Goal: Task Accomplishment & Management: Complete application form

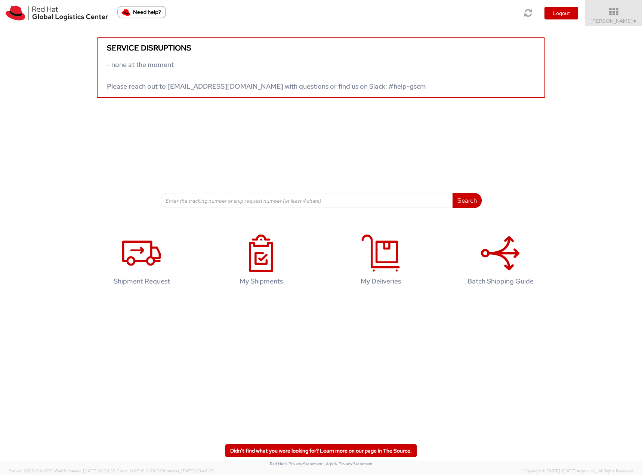
drag, startPoint x: 622, startPoint y: 19, endPoint x: 619, endPoint y: 68, distance: 48.7
click at [622, 19] on span "[PERSON_NAME] ▼" at bounding box center [614, 21] width 47 height 7
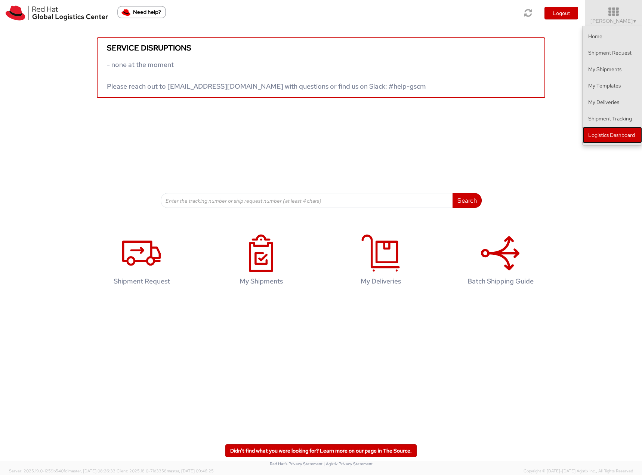
click at [615, 130] on link "Logistics Dashboard" at bounding box center [612, 135] width 59 height 16
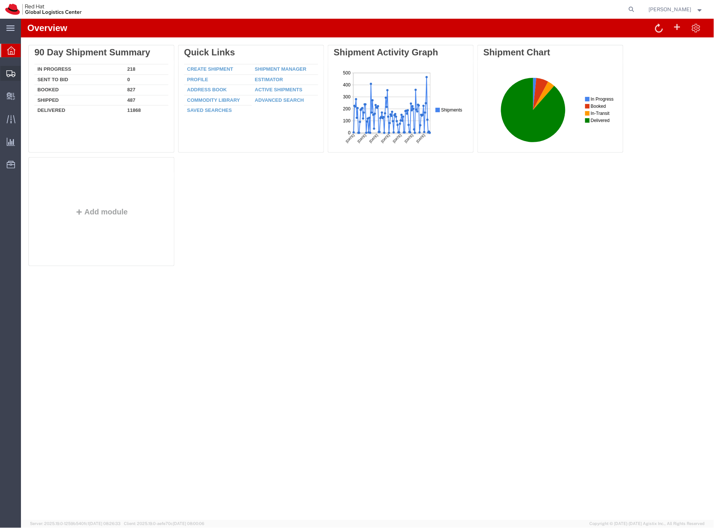
click at [0, 0] on span "Create Shipment" at bounding box center [0, 0] width 0 height 0
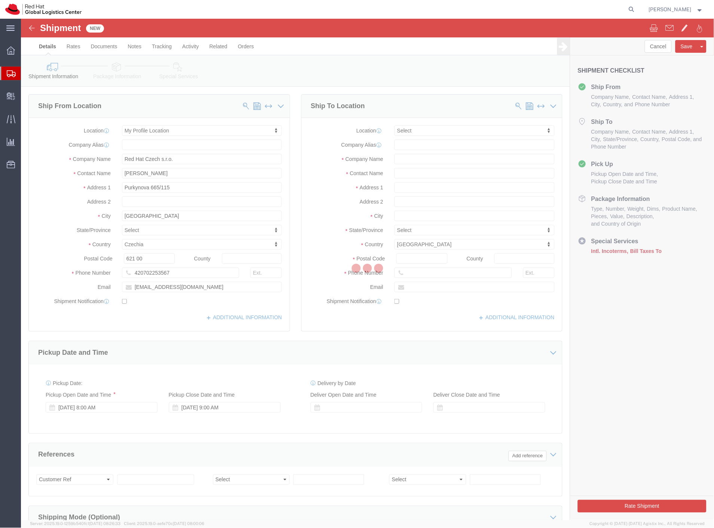
select select
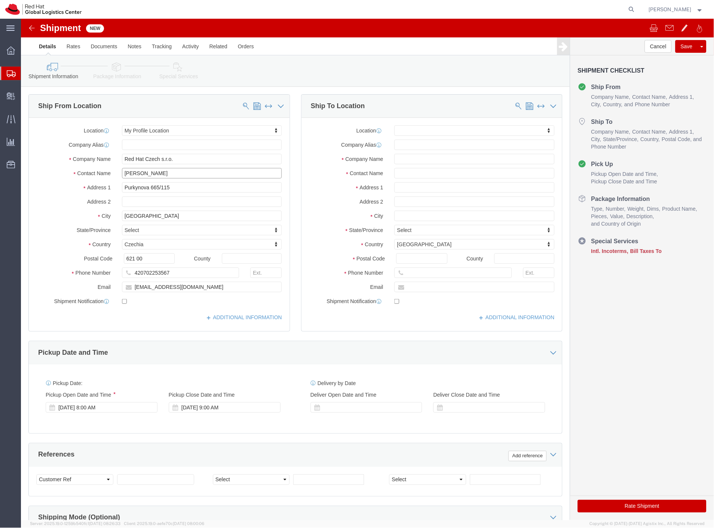
click input "[PERSON_NAME]"
type input "Filip Lizuch - test"
type input "vien"
select select "38040"
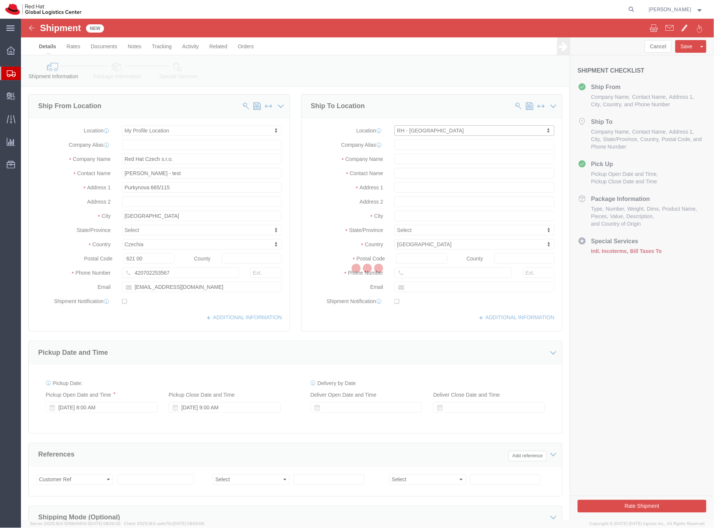
type input "VIENNA"
type input "Red Hat Austria GmbH"
type input "Handelskai 94-96"
type input "26th Floor"
type input "WIEN"
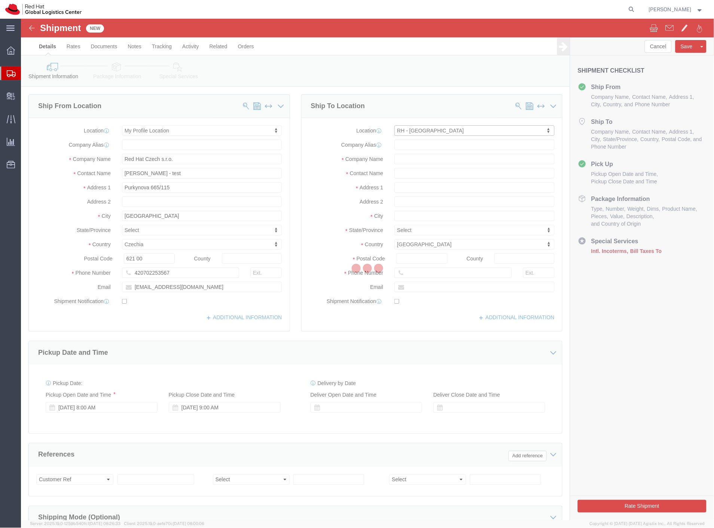
select select "AT"
type input "1200"
type input "353 86 0488 233"
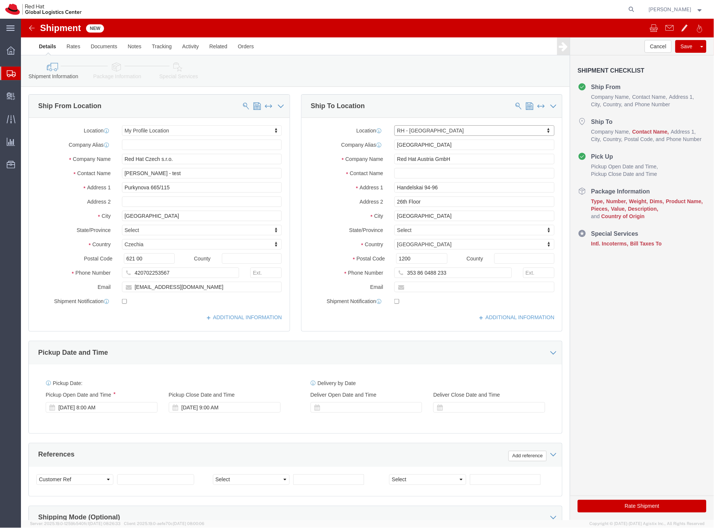
click link "Package Information"
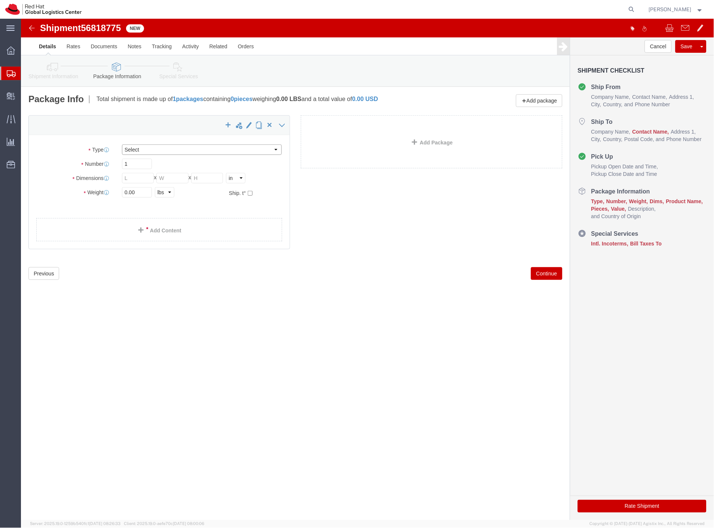
click select "Select Case(s) Crate(s) Envelope Large Box Medium Box PAK Skid(s) Small Box Sma…"
select select "LBX"
click select "Select Case(s) Crate(s) Envelope Large Box Medium Box PAK Skid(s) Small Box Sma…"
type input "17.50"
type input "12.50"
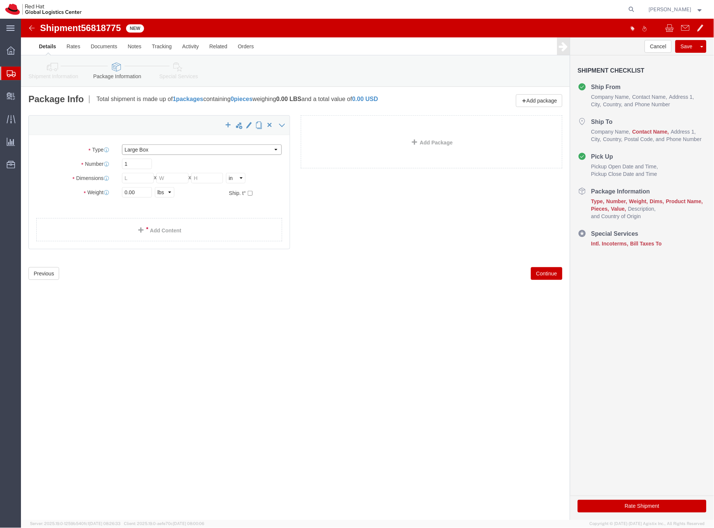
type input "3.00"
drag, startPoint x: 126, startPoint y: 174, endPoint x: 85, endPoint y: 176, distance: 40.8
click div "Weight 0.00 Select kgs lbs Ship. t°"
type input "2"
click link "Special Services"
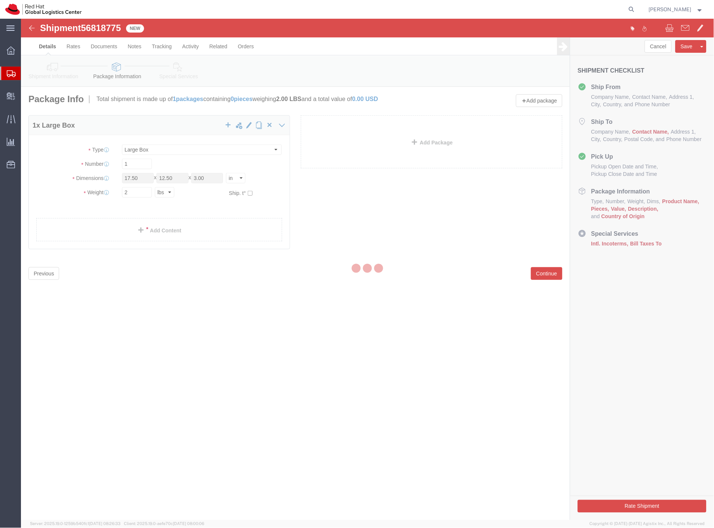
select select
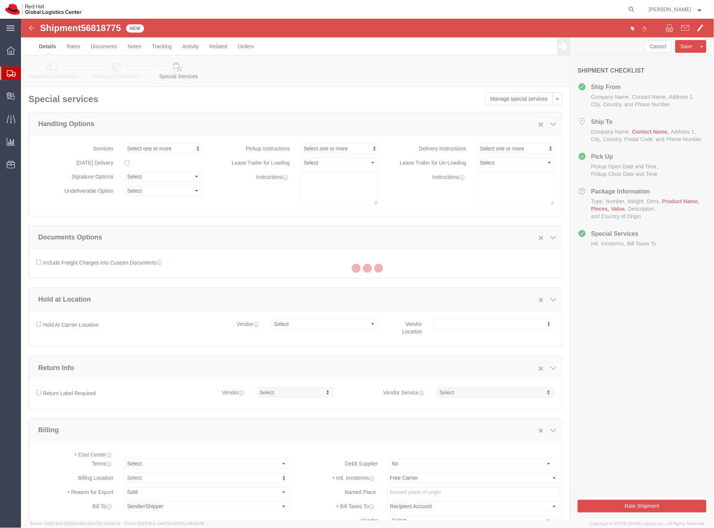
select select "COSTCENTER"
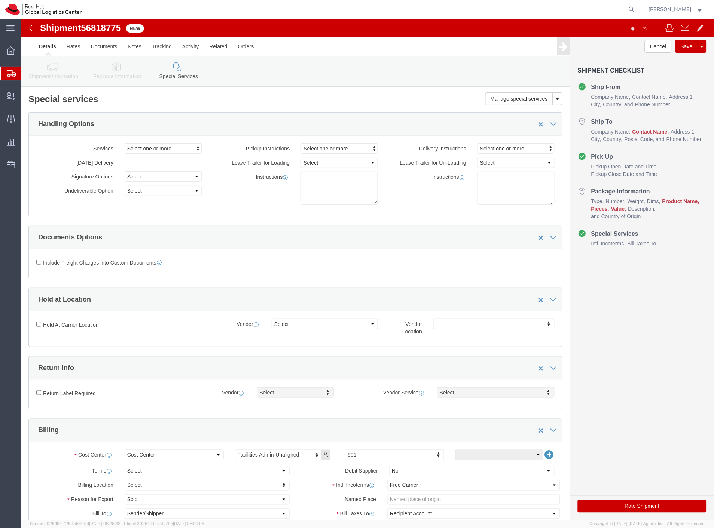
click button "Rate Shipment"
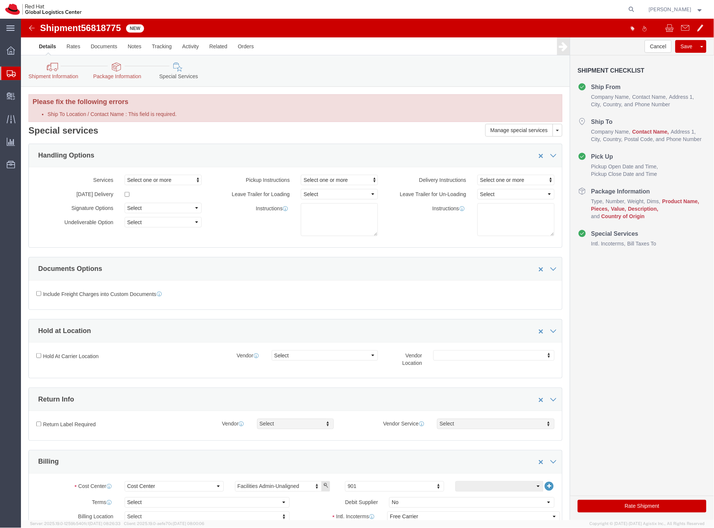
click link "Shipment Information"
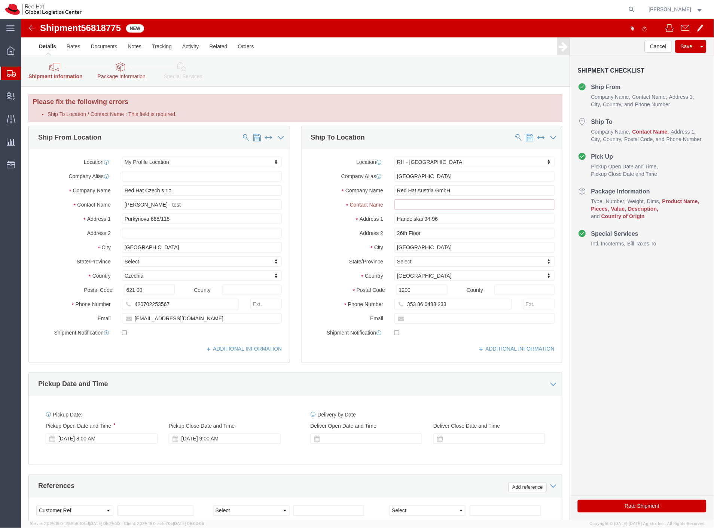
click input "Ship To Location / Contact Name : This field is required."
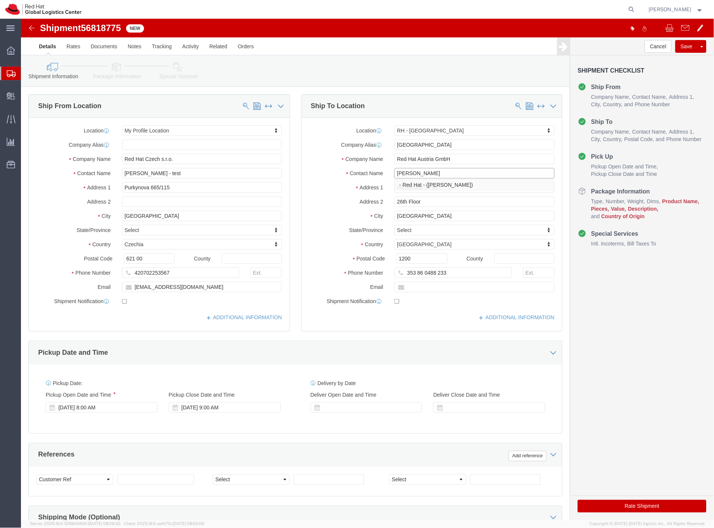
type input "dawn gould"
click button "Rate Shipment"
click icon
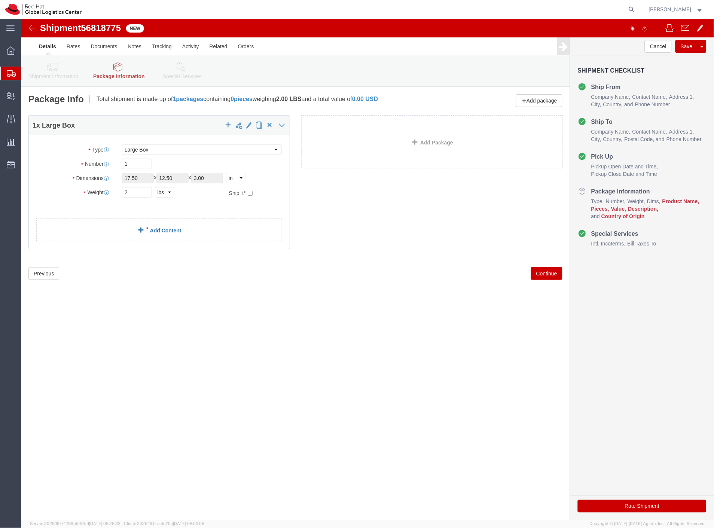
click link "Add Content"
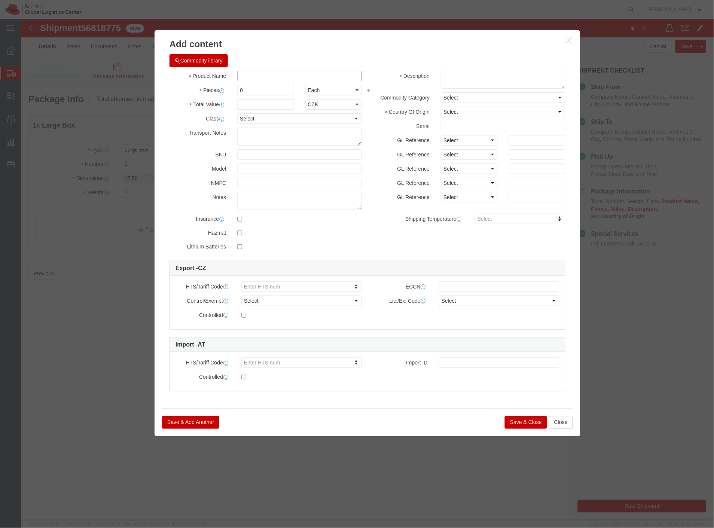
click input "text"
type input "test"
drag, startPoint x: 234, startPoint y: 70, endPoint x: 193, endPoint y: 80, distance: 42.0
click div "Product Name test Pieces 0 Select Bag Barrels 100Board Feet Bottle Box Blister …"
type input "1"
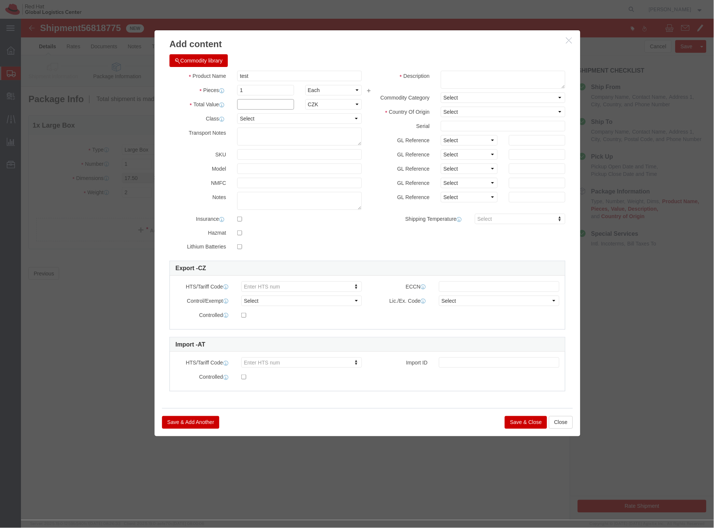
click input "text"
type input "1"
click textarea
type textarea "123"
drag, startPoint x: 467, startPoint y: 86, endPoint x: 466, endPoint y: 91, distance: 4.2
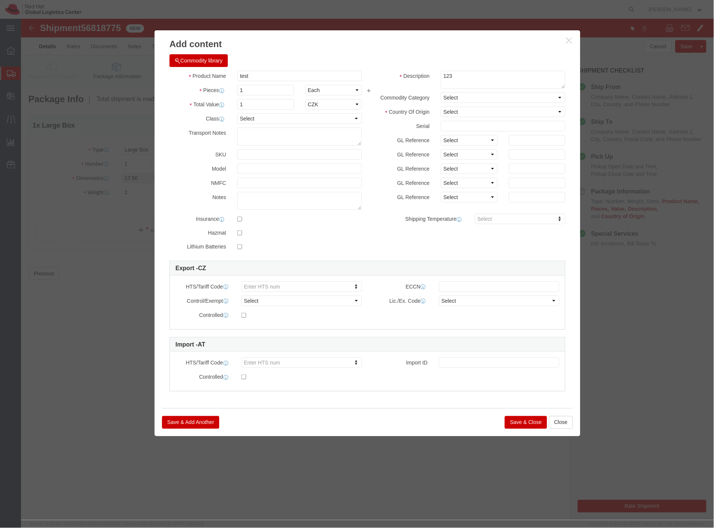
click div "Description 123 Commodity Category Select Country Of Origin Select Afghanistan …"
click select "Select Afghanistan Åland Islands Albania Algeria American Samoa Andorra Angola …"
select select "AQ"
click select "Select Afghanistan Åland Islands Albania Algeria American Samoa Andorra Angola …"
click button "Save & Close"
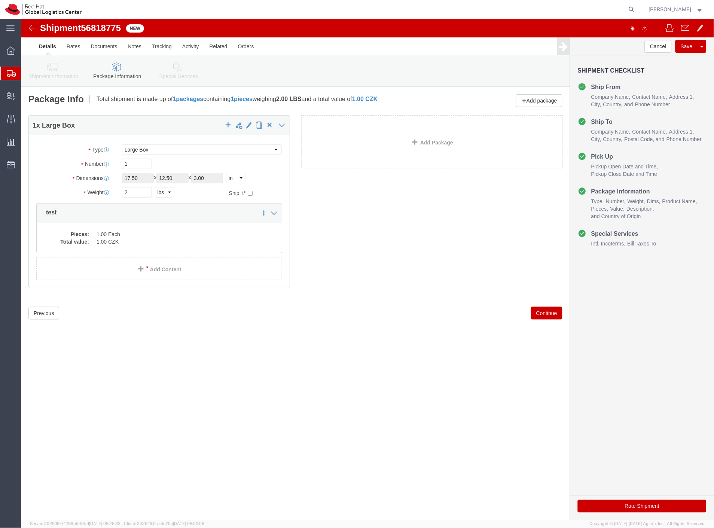
click button "Rate Shipment"
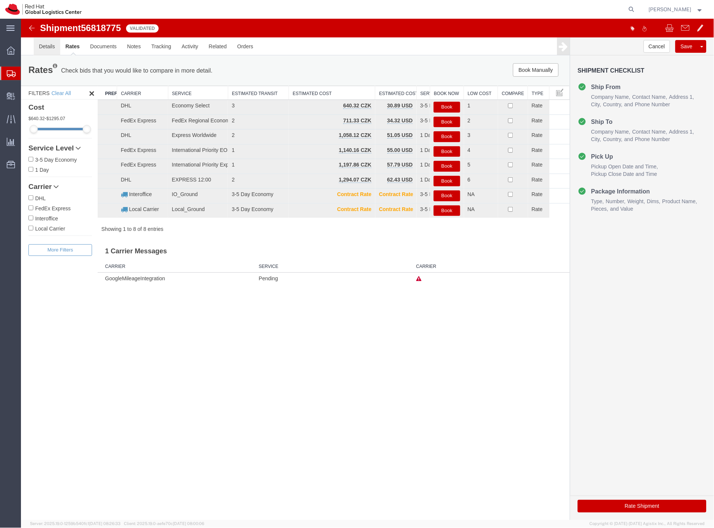
click at [46, 49] on link "Details" at bounding box center [46, 46] width 27 height 18
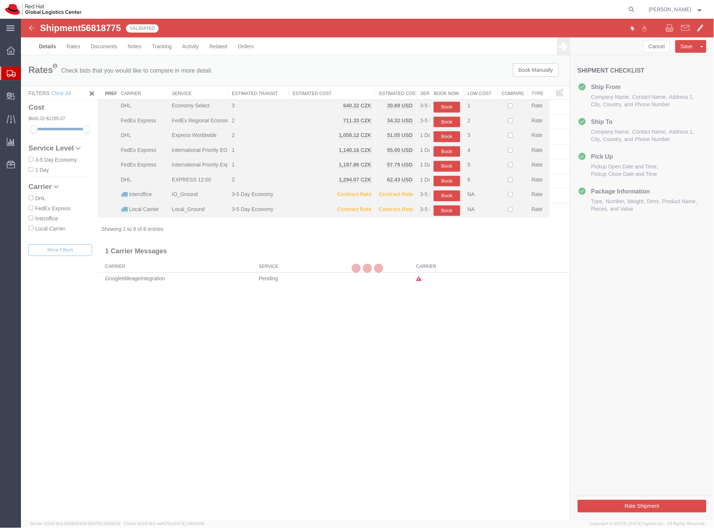
select select "38037"
select select "38040"
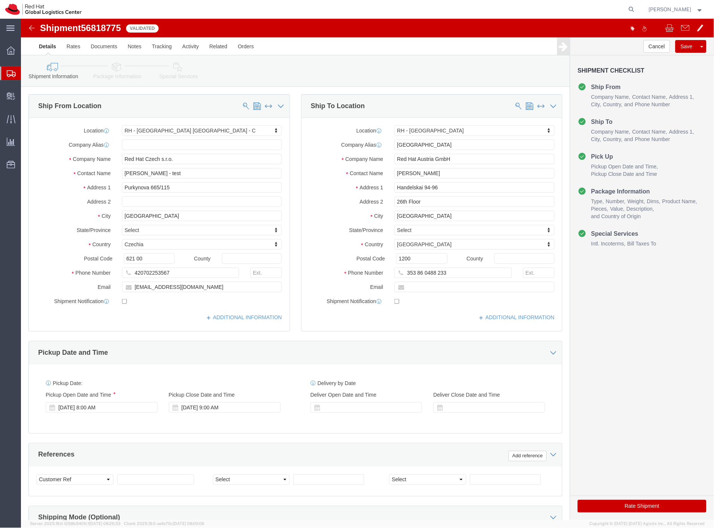
click link "Package Information"
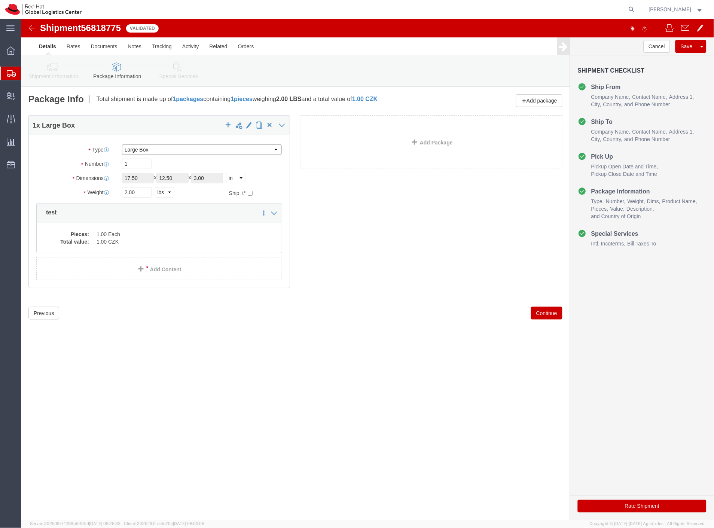
click select "Select Case(s) Crate(s) Envelope Large Box Medium Box PAK Skid(s) Small Box Sma…"
select select "PAK"
click select "Select Case(s) Crate(s) Envelope Large Box Medium Box PAK Skid(s) Small Box Sma…"
type input "10.25"
type input "12.75"
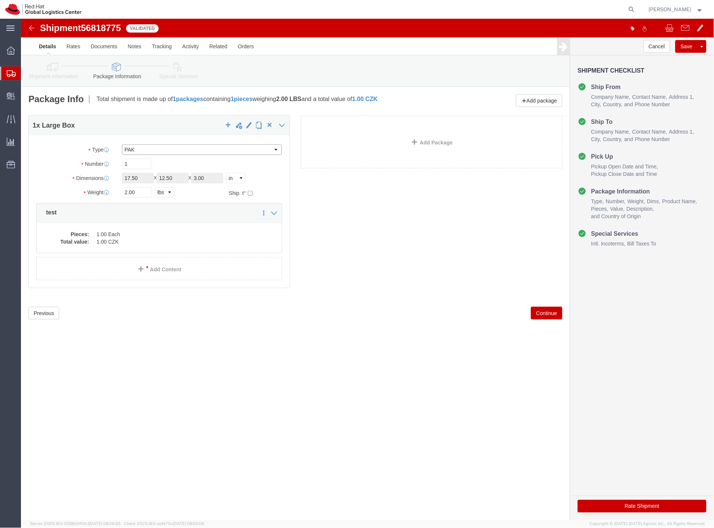
type input "1.00"
click button "Rate Shipment"
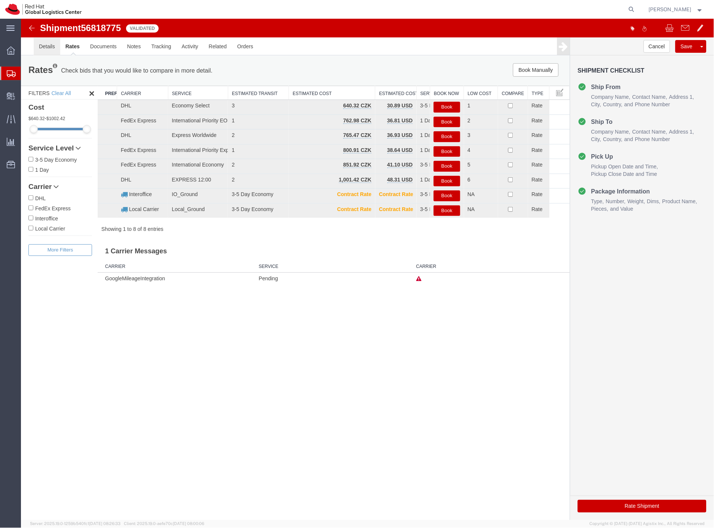
click at [47, 50] on link "Details" at bounding box center [46, 46] width 27 height 18
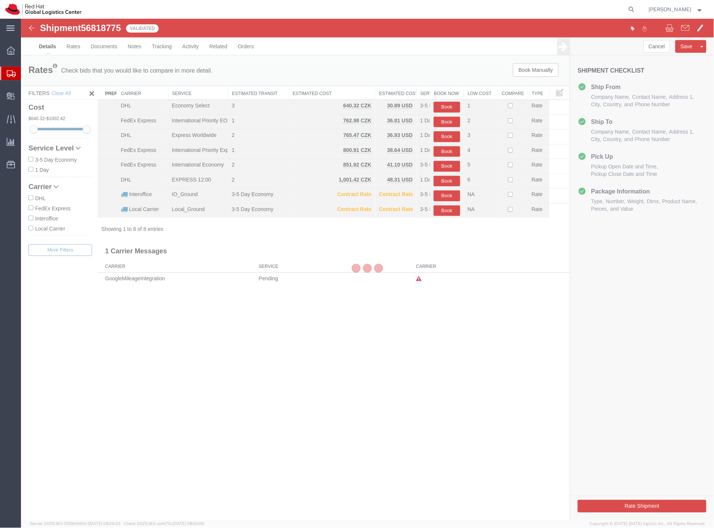
select select "38037"
select select "38040"
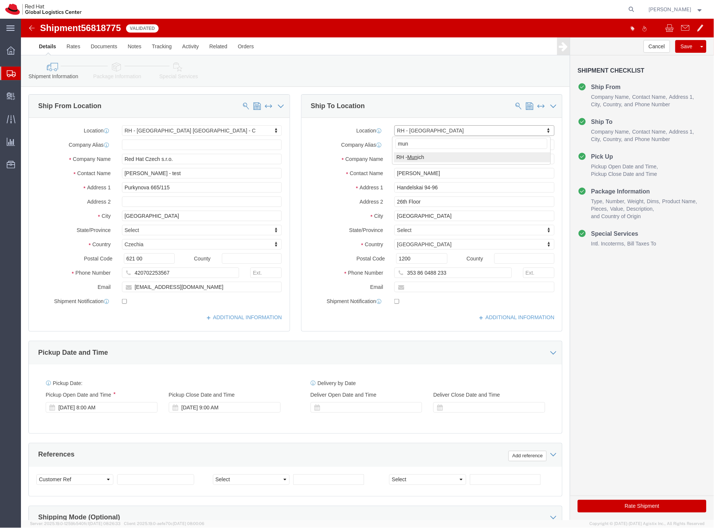
type input "mun"
select select "37988"
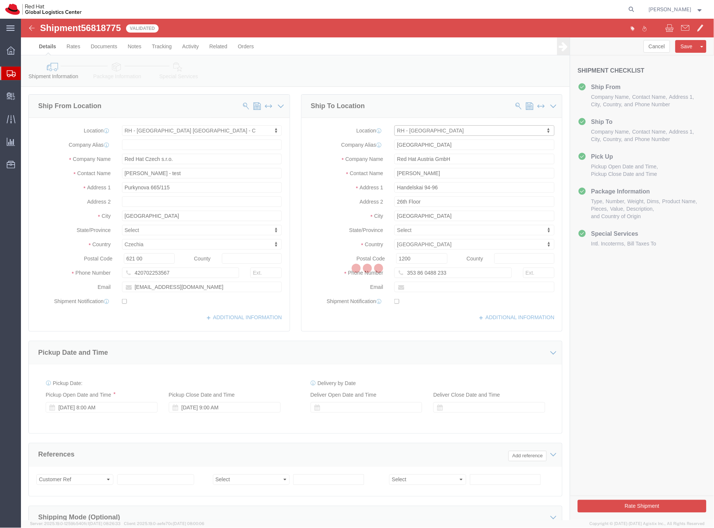
type input "MUNICH"
type input "Red Hat GmbH"
type input "Werner-von-Siemens-Ring 12"
type input "Technopark II"
type input "MUNICH"
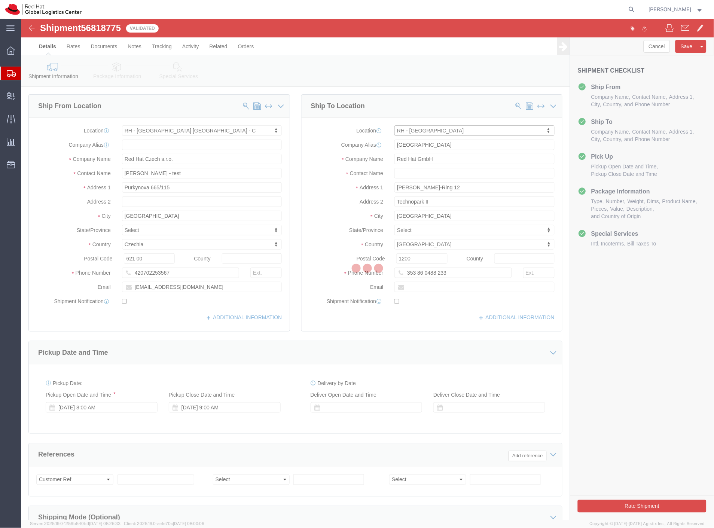
select select "DE"
type input "85630"
type input "49 89 205071 0"
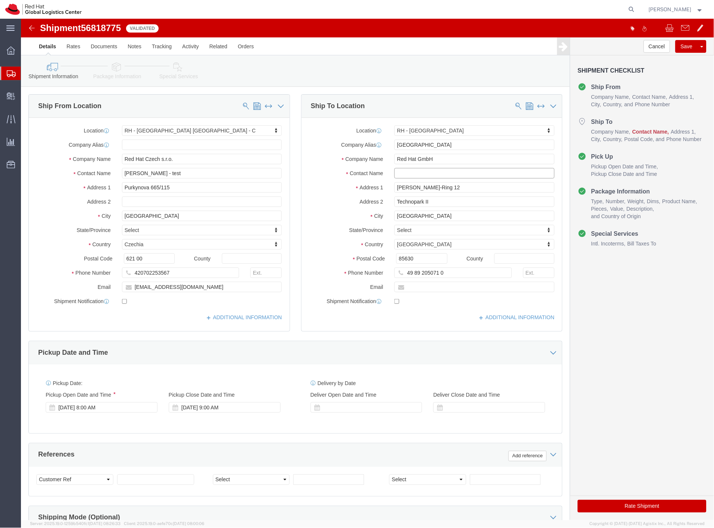
click input "text"
type input "dawn"
click button "Rate Shipment"
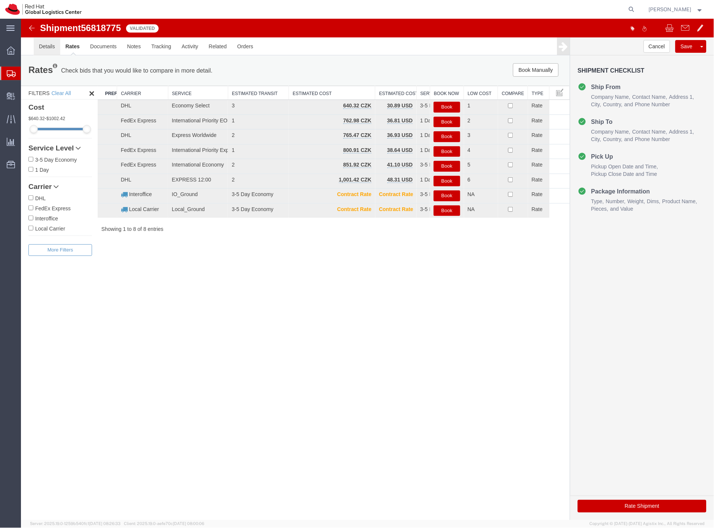
click at [53, 47] on link "Details" at bounding box center [46, 46] width 27 height 18
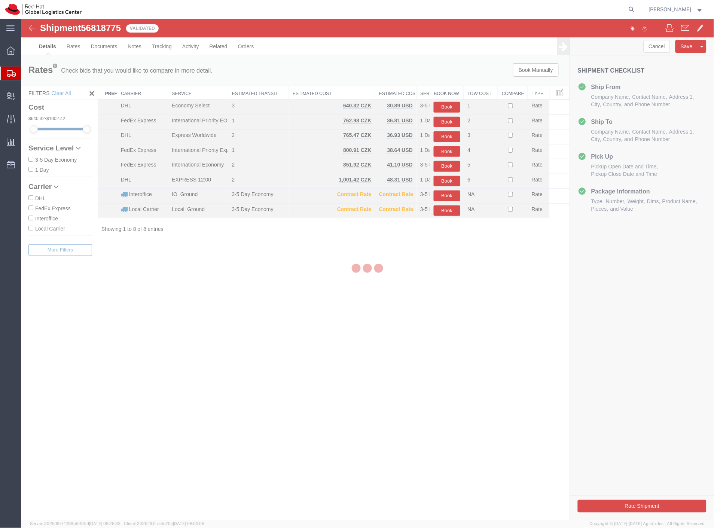
select select "38037"
select select "37988"
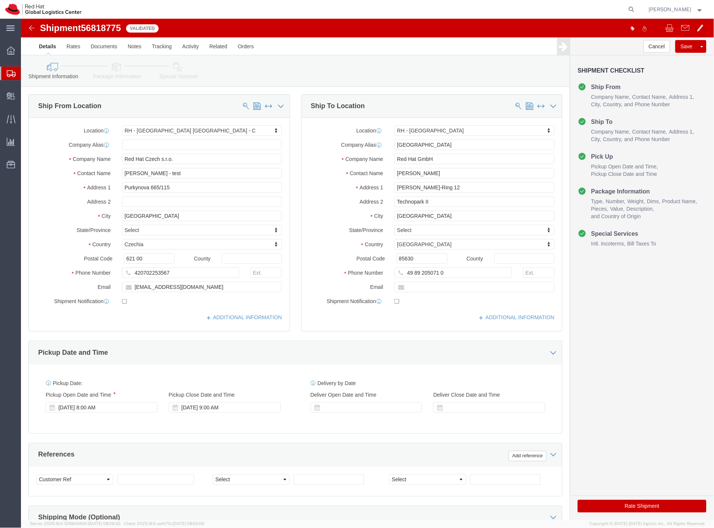
click icon
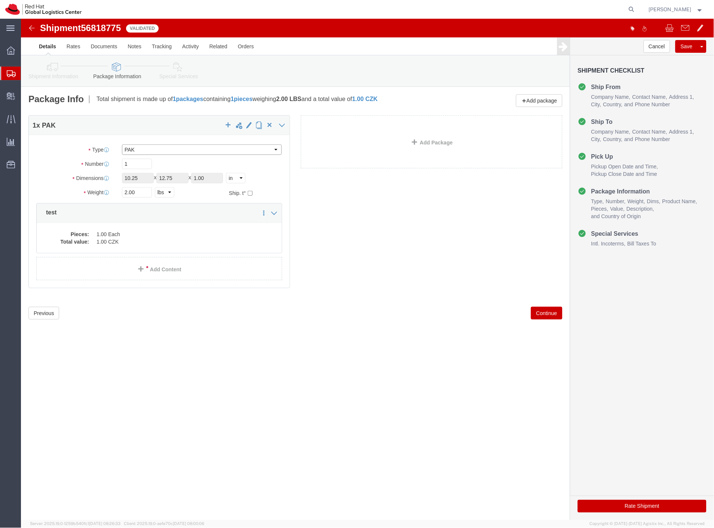
click select "Select Case(s) Crate(s) Envelope Large Box Medium Box PAK Skid(s) Small Box Sma…"
select select "YRPK"
click select "Select Case(s) Crate(s) Envelope Large Box Medium Box PAK Skid(s) Small Box Sma…"
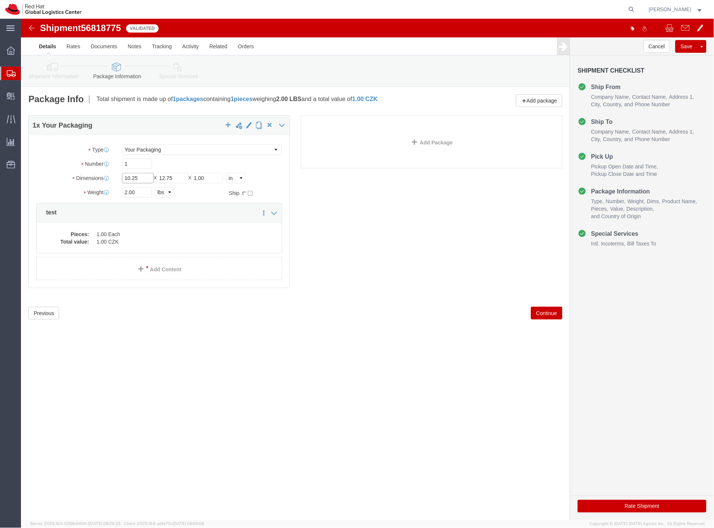
drag, startPoint x: 127, startPoint y: 158, endPoint x: 160, endPoint y: 160, distance: 33.3
click input "10.25"
click select "Select cm ft in"
select select "CM"
click select "Select cm ft in"
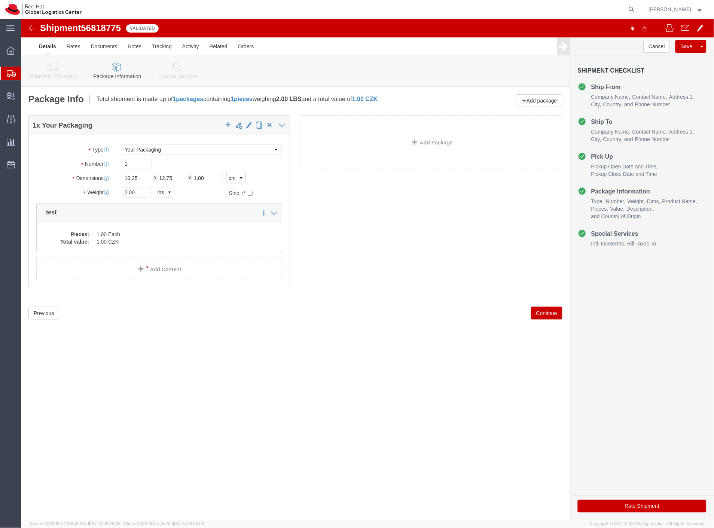
type input "26.04"
type input "32.38"
type input "2.54"
drag, startPoint x: 143, startPoint y: 173, endPoint x: 146, endPoint y: 179, distance: 6.4
click select "Select kgs lbs"
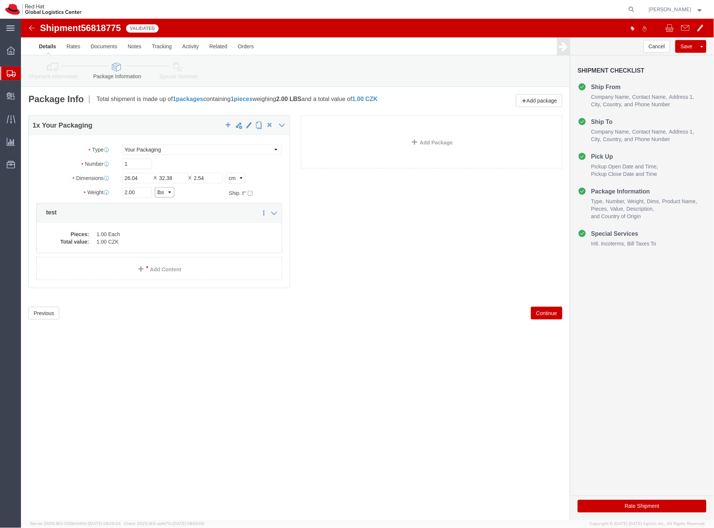
select select "KGS"
click select "Select kgs lbs"
type input "0.91"
drag, startPoint x: 85, startPoint y: 161, endPoint x: 47, endPoint y: 162, distance: 38.2
click div "Dimensions Length 26.04 x Width 32.38 x Height 2.54 Select cm ft in"
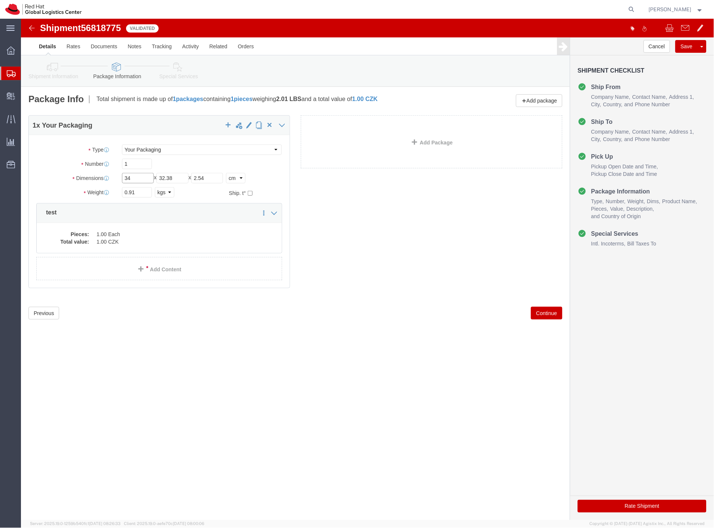
type input "34"
drag, startPoint x: 167, startPoint y: 156, endPoint x: 131, endPoint y: 162, distance: 37.1
click div "Length 34 x Width 32.38 x Height 2.54 Select cm ft in"
type input "32"
drag, startPoint x: 199, startPoint y: 158, endPoint x: 168, endPoint y: 174, distance: 34.1
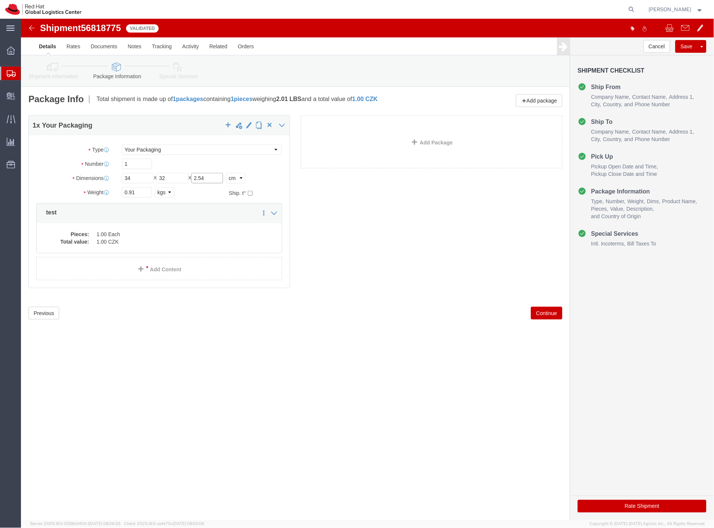
click div "Length 34 x Width 32 x Height 2.54 Select cm ft in"
type input "18"
drag, startPoint x: 107, startPoint y: 175, endPoint x: 73, endPoint y: 190, distance: 36.7
click input "0.91"
type input "0"
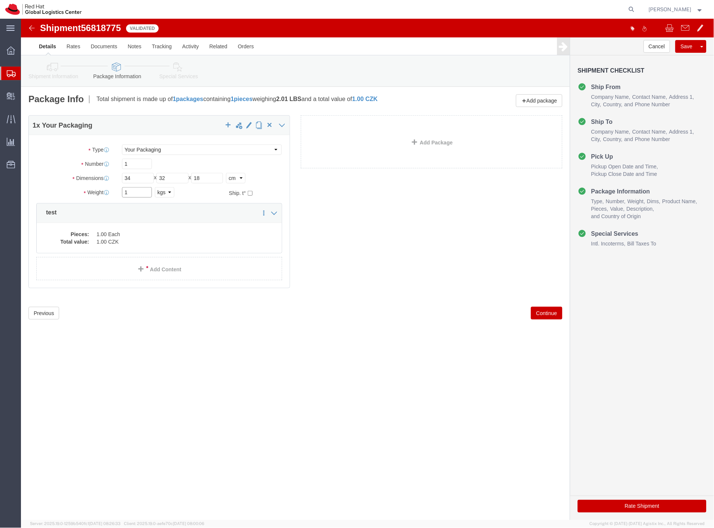
type input "1"
click button "Rate Shipment"
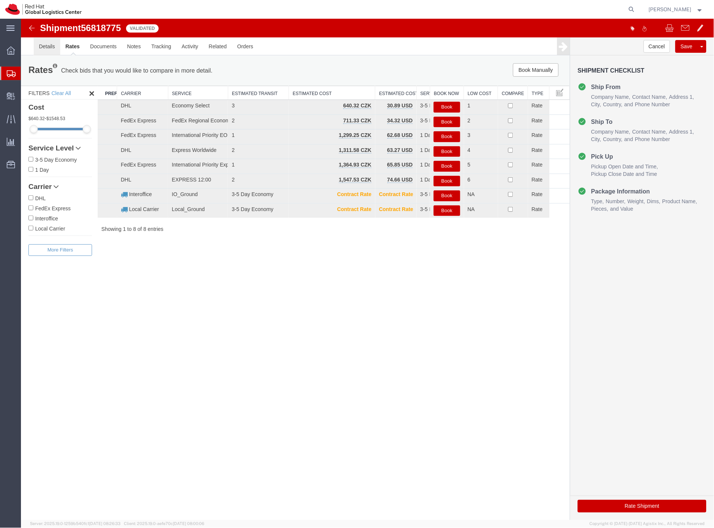
click at [48, 46] on link "Details" at bounding box center [46, 46] width 27 height 18
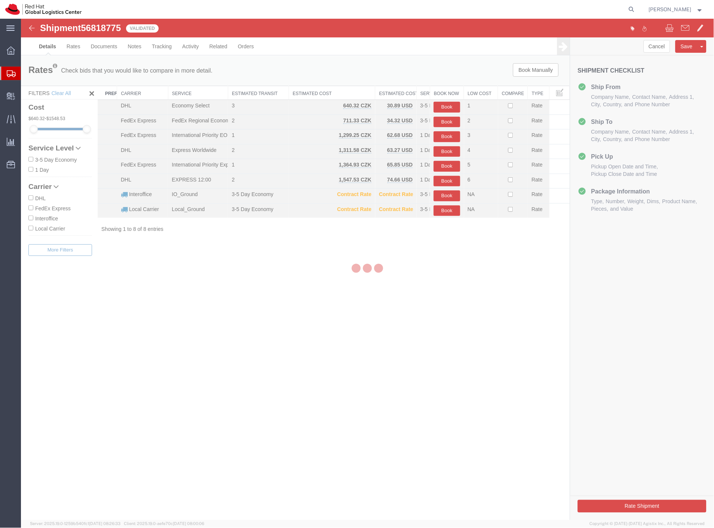
select select "38037"
select select "37988"
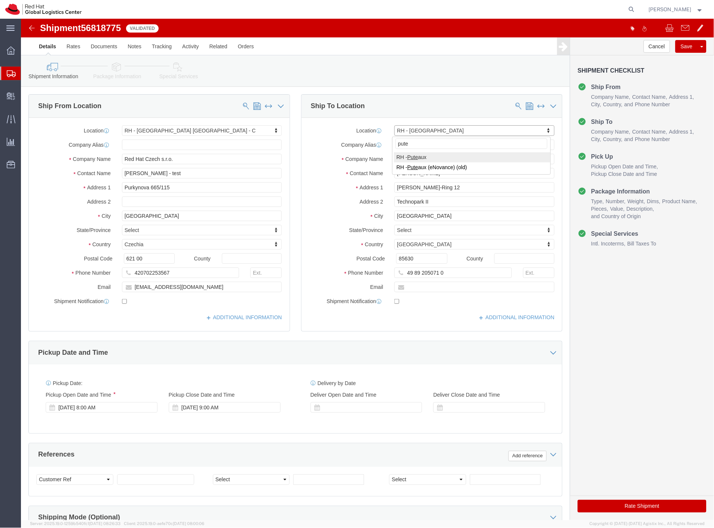
type input "pute"
select select "38010"
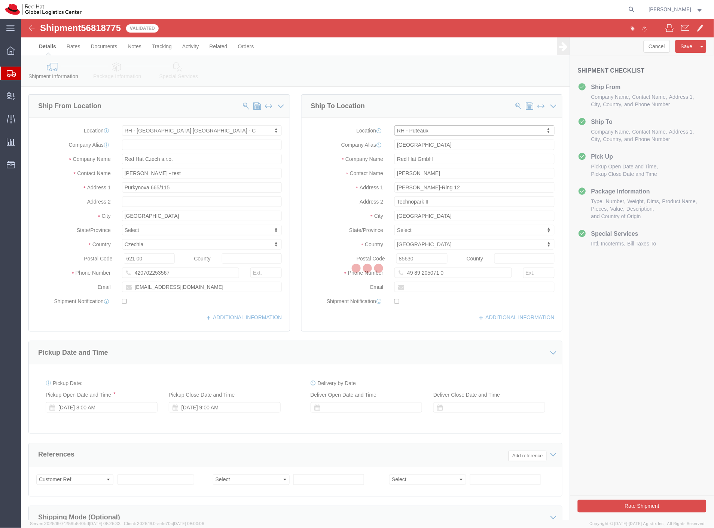
type input "PUTEAUX2"
type input "Red Hat France SARL"
type input "Immeuble Defense Plaza, 8th Floor"
type input "23-25 rue Delarivière Lefoullon"
type input "PUTEAUX"
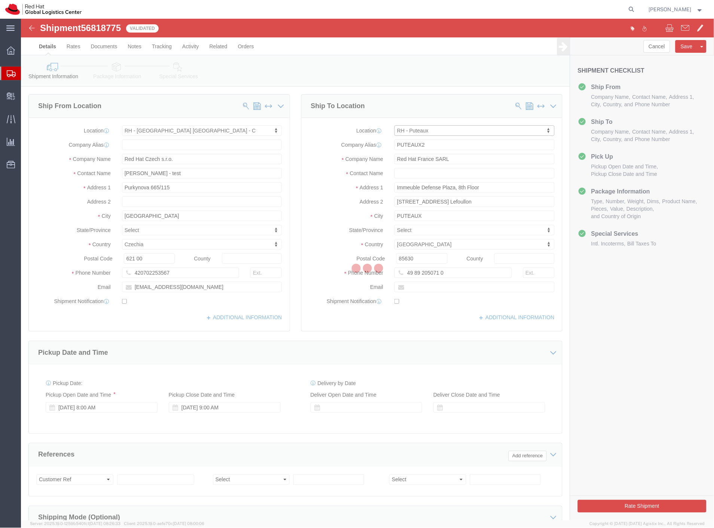
select select "FR"
type input "92800"
type input "+3314191232"
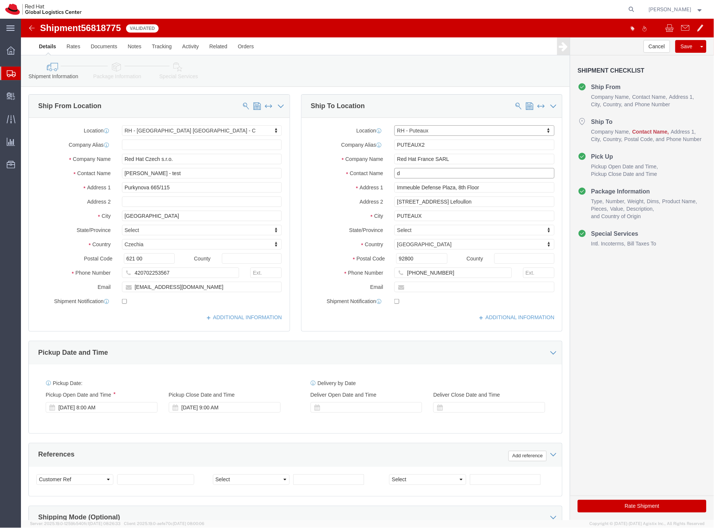
click input "d"
type input "dawn"
click button "Rate Shipment"
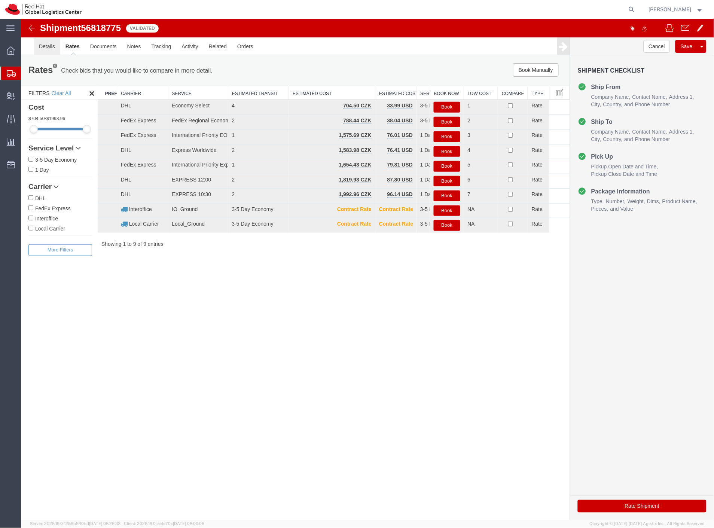
click at [43, 45] on link "Details" at bounding box center [46, 46] width 27 height 18
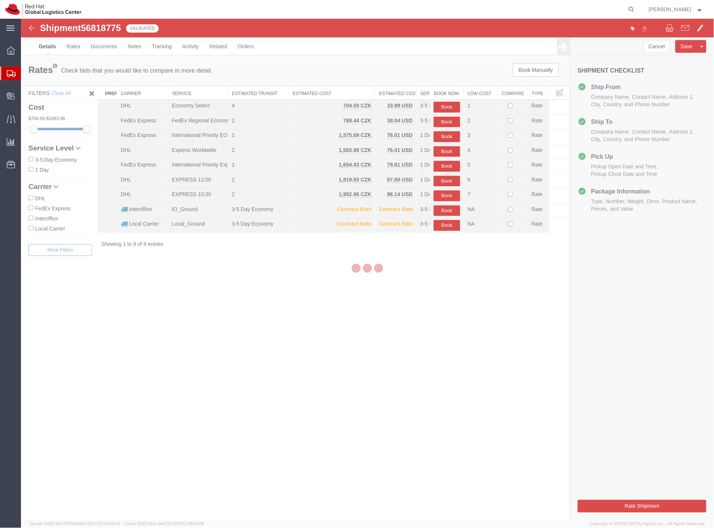
select select "38037"
select select "38010"
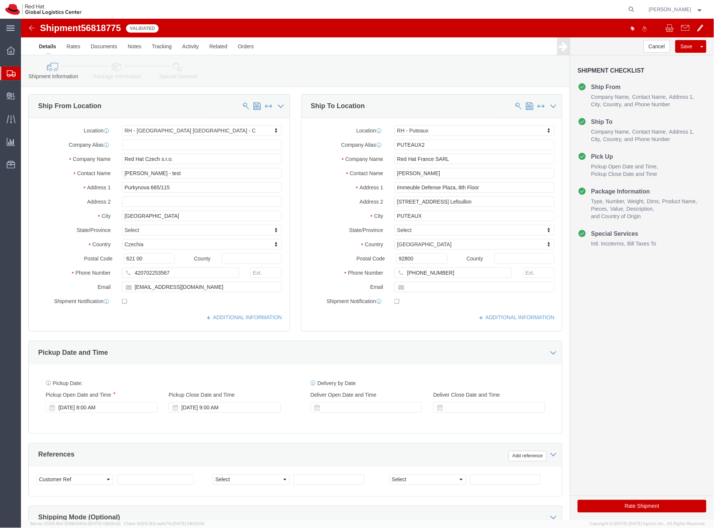
click icon
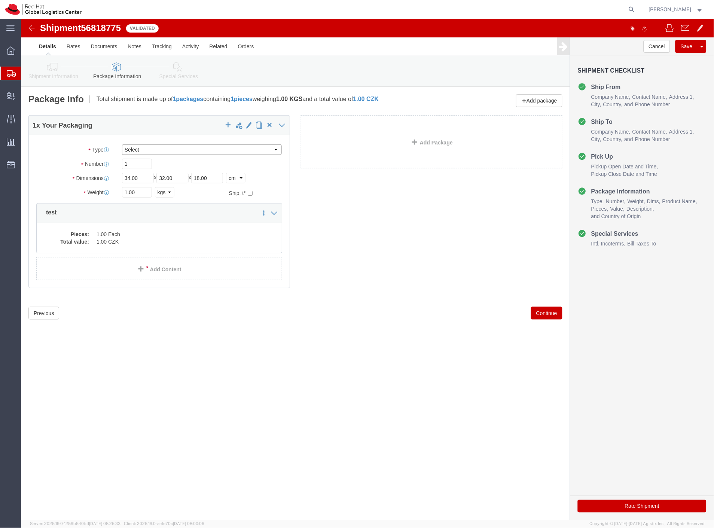
drag, startPoint x: 121, startPoint y: 132, endPoint x: 123, endPoint y: 136, distance: 4.7
click select "Select Case(s) Crate(s) Envelope Large Box Medium Box PAK Skid(s) Small Box Sma…"
select select "PAK"
click select "Select Case(s) Crate(s) Envelope Large Box Medium Box PAK Skid(s) Small Box Sma…"
type input "10.25"
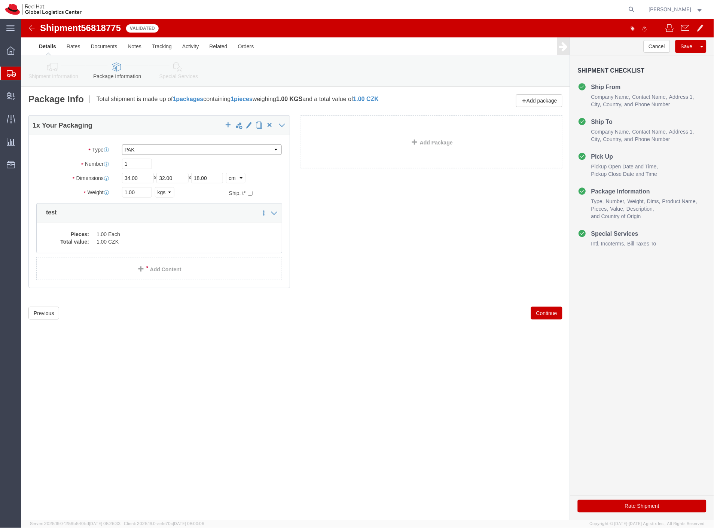
type input "12.75"
type input "1.00"
select select "IN"
click button "Rate Shipment"
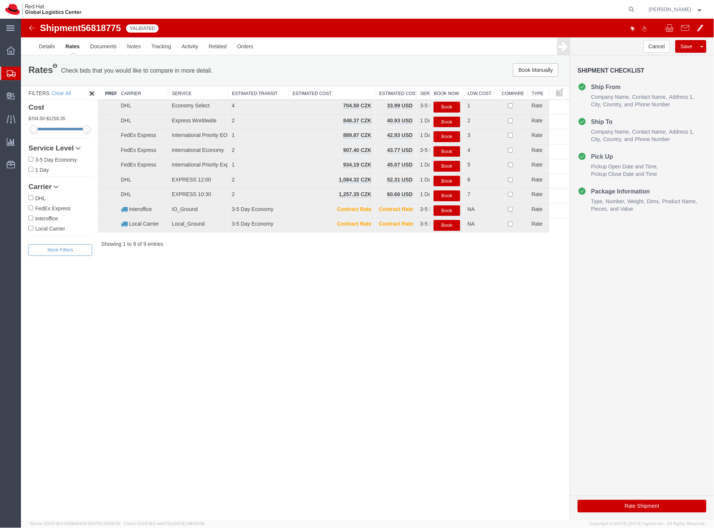
click at [0, 0] on span "Shipment Manager" at bounding box center [0, 0] width 0 height 0
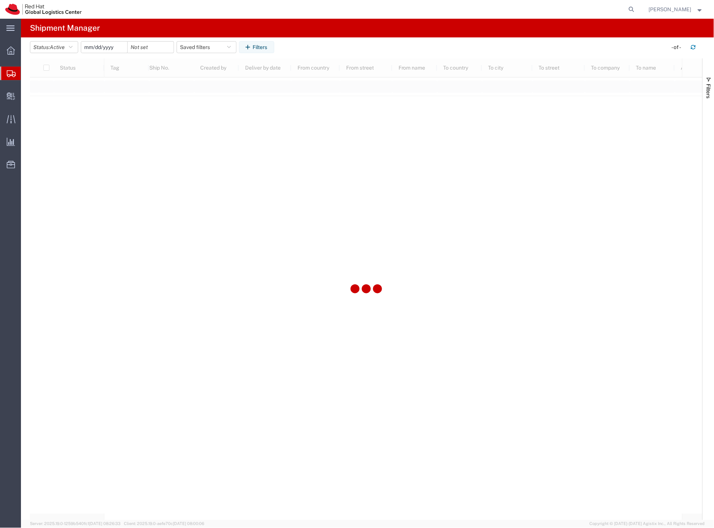
type input "2025-01-01"
type input "2025-12-31"
